Goal: Check status: Check status

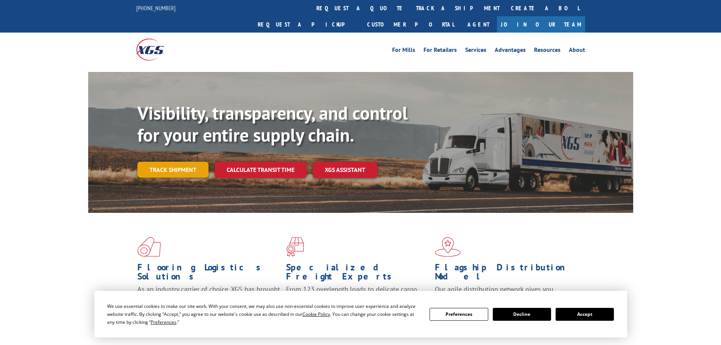
click at [186, 162] on link "Track shipment" at bounding box center [172, 170] width 71 height 16
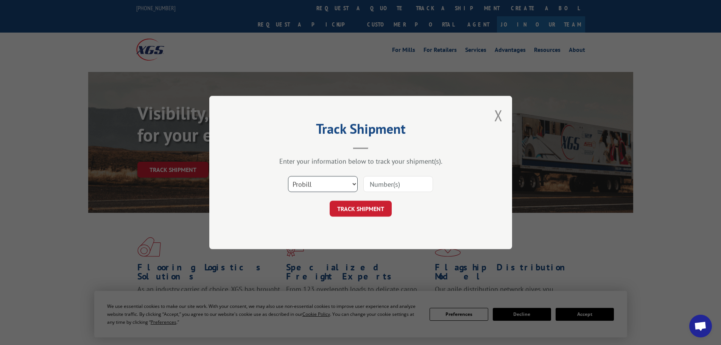
click at [351, 182] on select "Select category... Probill BOL PO" at bounding box center [323, 184] width 70 height 16
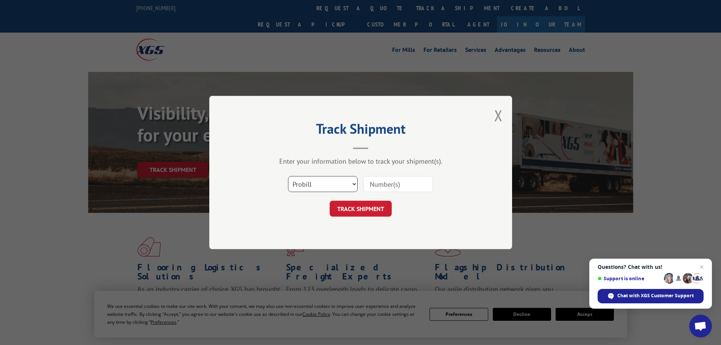
select select "bol"
click at [288, 176] on select "Select category... Probill BOL PO" at bounding box center [323, 184] width 70 height 16
click at [390, 183] on input at bounding box center [399, 184] width 70 height 16
type input "5996400"
click at [330, 201] on button "TRACK SHIPMENT" at bounding box center [361, 209] width 62 height 16
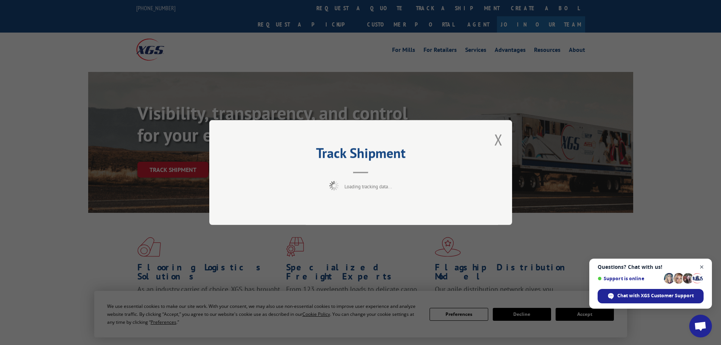
click at [700, 267] on span "Open chat" at bounding box center [701, 266] width 9 height 9
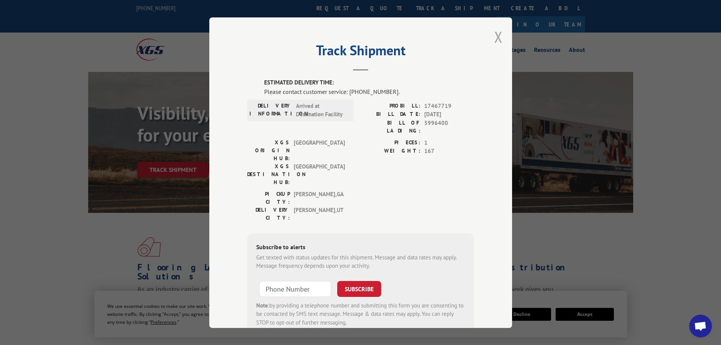
click at [496, 35] on button "Close modal" at bounding box center [499, 37] width 8 height 20
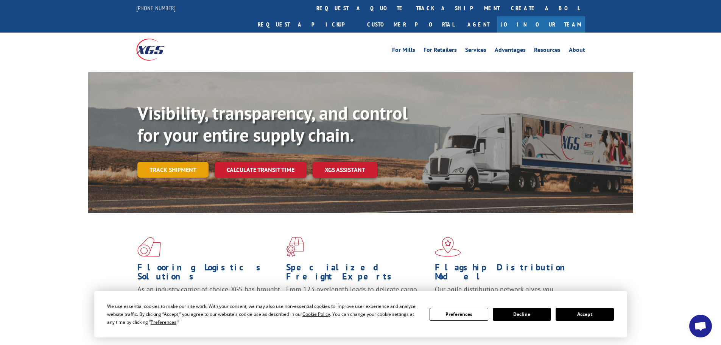
click at [172, 162] on link "Track shipment" at bounding box center [172, 170] width 71 height 16
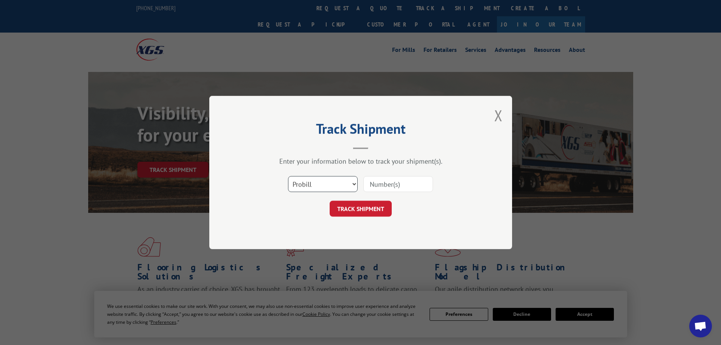
click at [342, 186] on select "Select category... Probill BOL PO" at bounding box center [323, 184] width 70 height 16
select select "bol"
click at [288, 176] on select "Select category... Probill BOL PO" at bounding box center [323, 184] width 70 height 16
click at [399, 188] on input at bounding box center [399, 184] width 70 height 16
paste input "5995858"
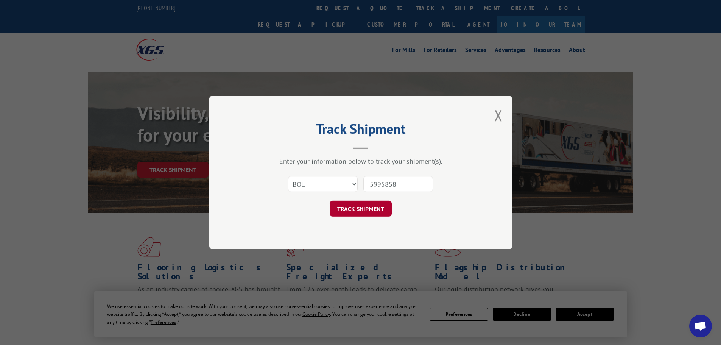
type input "5995858"
click at [371, 210] on button "TRACK SHIPMENT" at bounding box center [361, 209] width 62 height 16
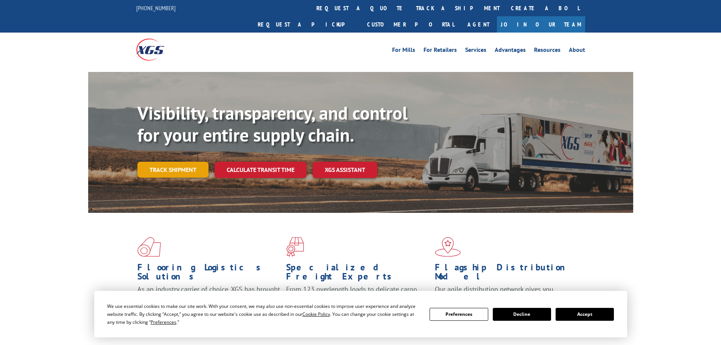
click at [162, 162] on link "Track shipment" at bounding box center [172, 170] width 71 height 16
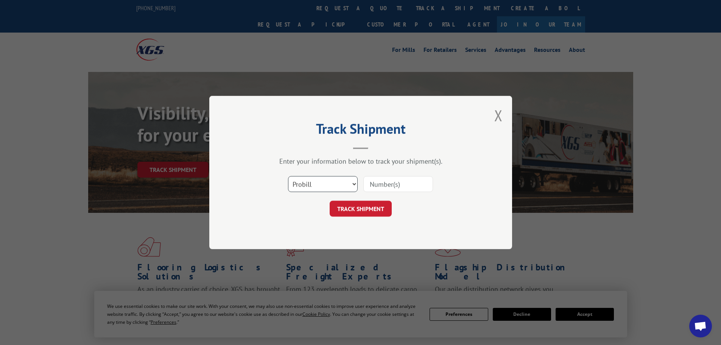
click at [343, 185] on select "Select category... Probill BOL PO" at bounding box center [323, 184] width 70 height 16
select select "bol"
click at [288, 176] on select "Select category... Probill BOL PO" at bounding box center [323, 184] width 70 height 16
click at [395, 184] on input at bounding box center [399, 184] width 70 height 16
paste input "6006866"
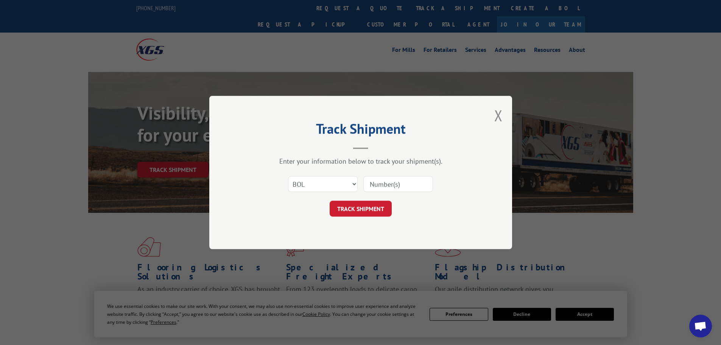
type input "6006866"
click at [371, 203] on button "TRACK SHIPMENT" at bounding box center [361, 209] width 62 height 16
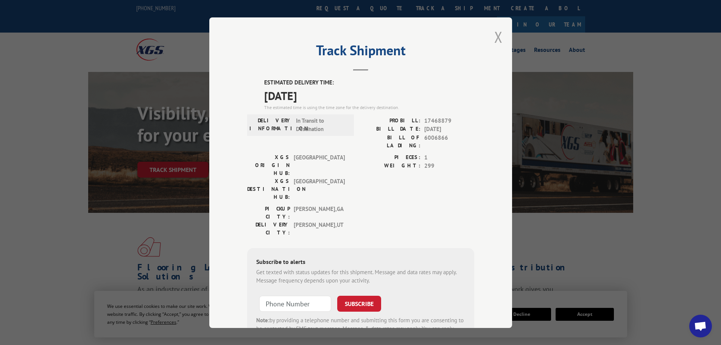
click at [497, 41] on button "Close modal" at bounding box center [499, 37] width 8 height 20
